Goal: Ask a question

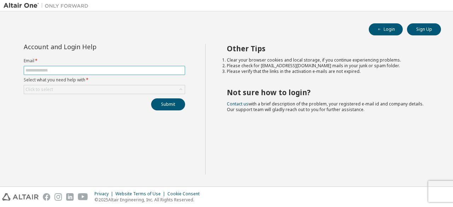
click at [101, 66] on span at bounding box center [104, 70] width 161 height 9
drag, startPoint x: 101, startPoint y: 67, endPoint x: 102, endPoint y: 73, distance: 5.8
click at [102, 73] on span at bounding box center [104, 70] width 161 height 9
click at [102, 73] on input "text" at bounding box center [104, 71] width 158 height 6
type input "**********"
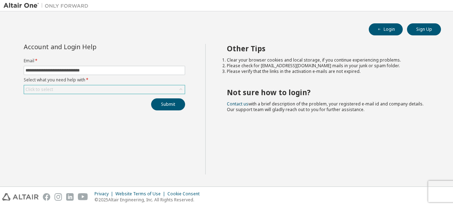
click at [82, 92] on div "Click to select" at bounding box center [104, 89] width 161 height 8
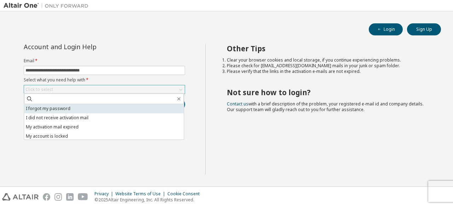
click at [66, 107] on li "I forgot my password" at bounding box center [104, 108] width 160 height 9
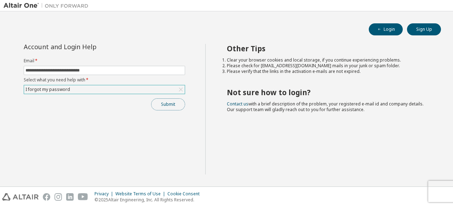
click at [167, 100] on button "Submit" at bounding box center [168, 104] width 34 height 12
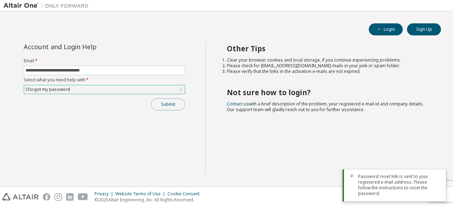
click at [168, 104] on button "Submit" at bounding box center [168, 104] width 34 height 12
